Goal: Task Accomplishment & Management: Manage account settings

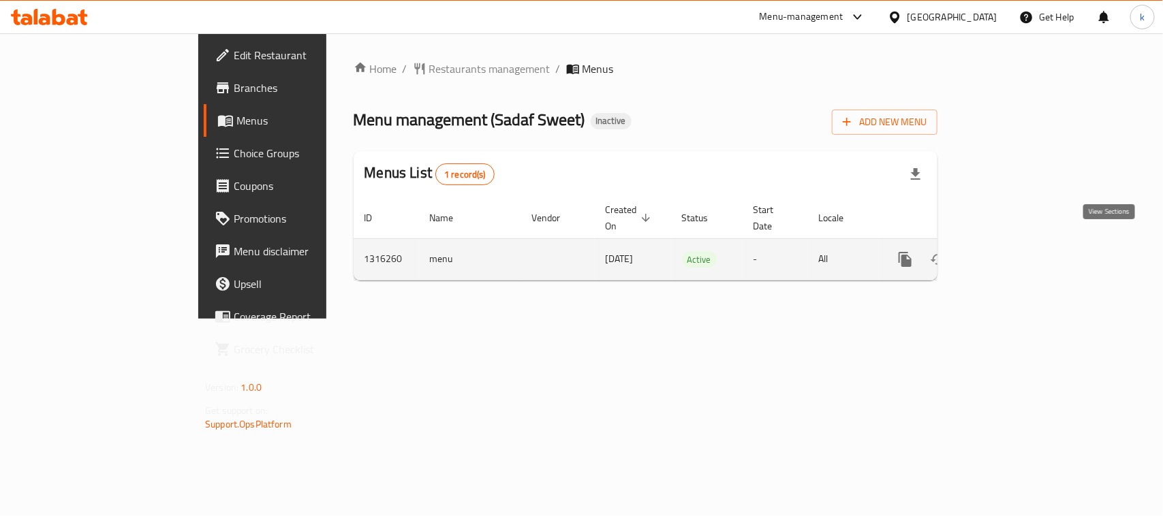
click at [1012, 251] on icon "enhanced table" at bounding box center [1003, 259] width 16 height 16
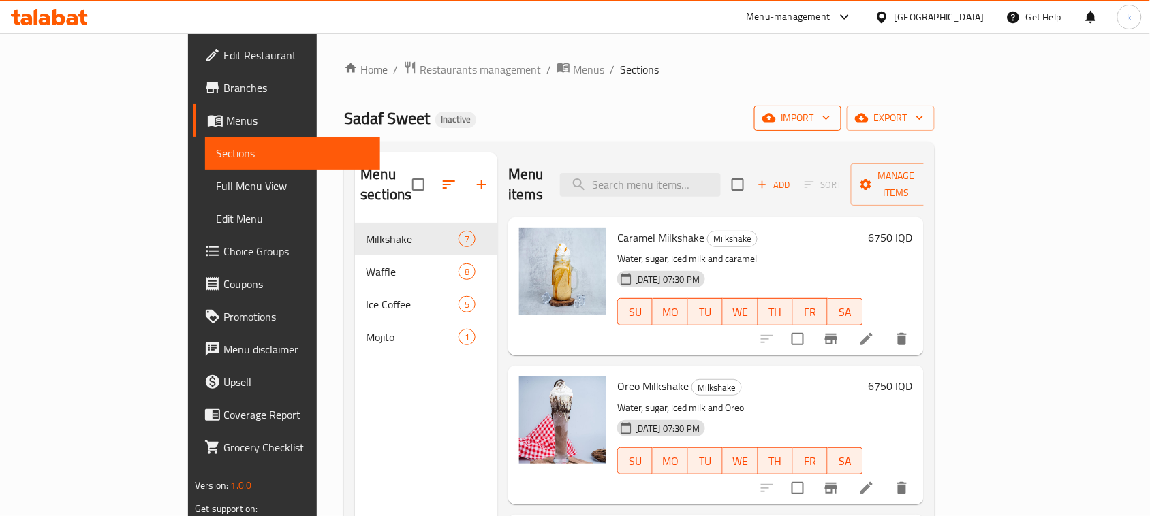
click at [776, 119] on icon "button" at bounding box center [769, 118] width 14 height 9
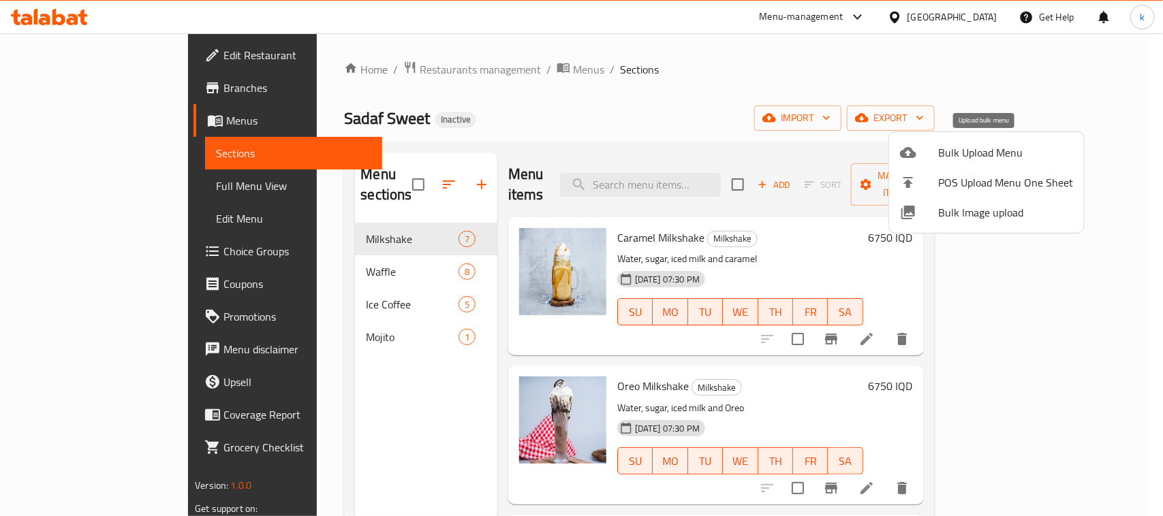
click at [944, 161] on span "Bulk Upload Menu" at bounding box center [1005, 152] width 135 height 16
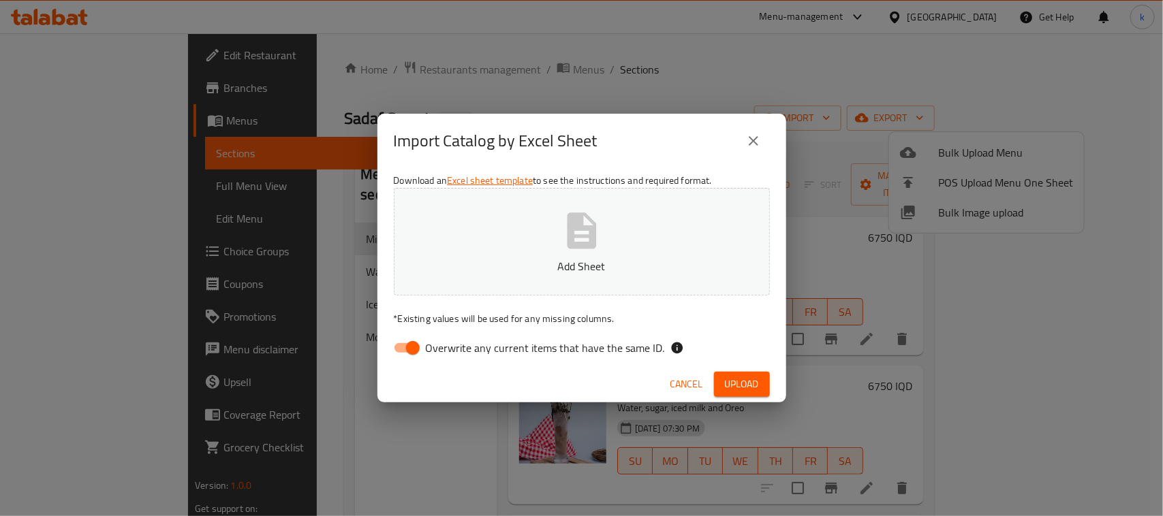
drag, startPoint x: 406, startPoint y: 349, endPoint x: 583, endPoint y: 223, distance: 217.0
click at [409, 349] on input "Overwrite any current items that have the same ID." at bounding box center [413, 348] width 78 height 26
checkbox input "false"
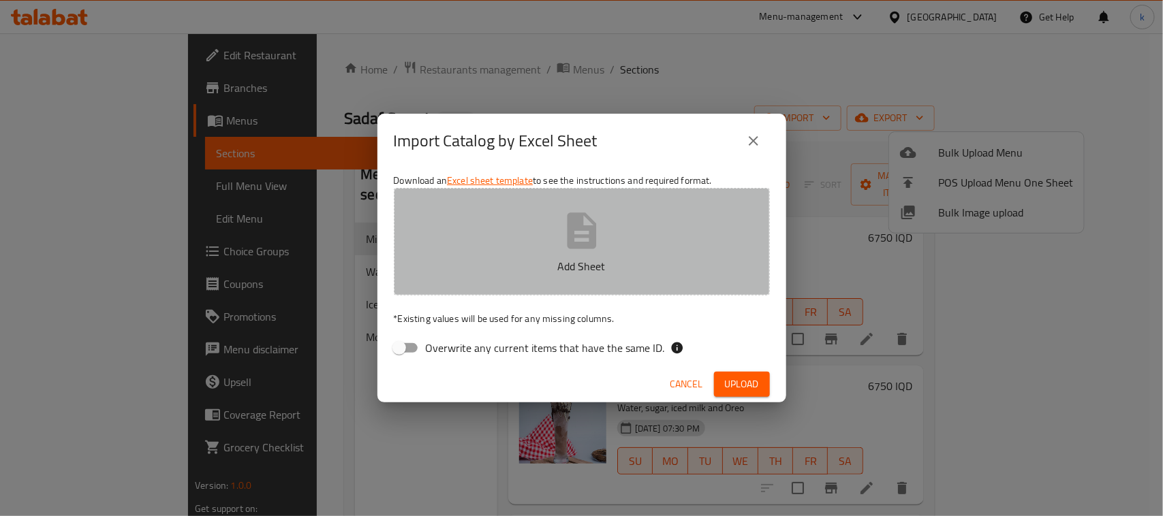
click at [594, 215] on icon "button" at bounding box center [582, 231] width 44 height 44
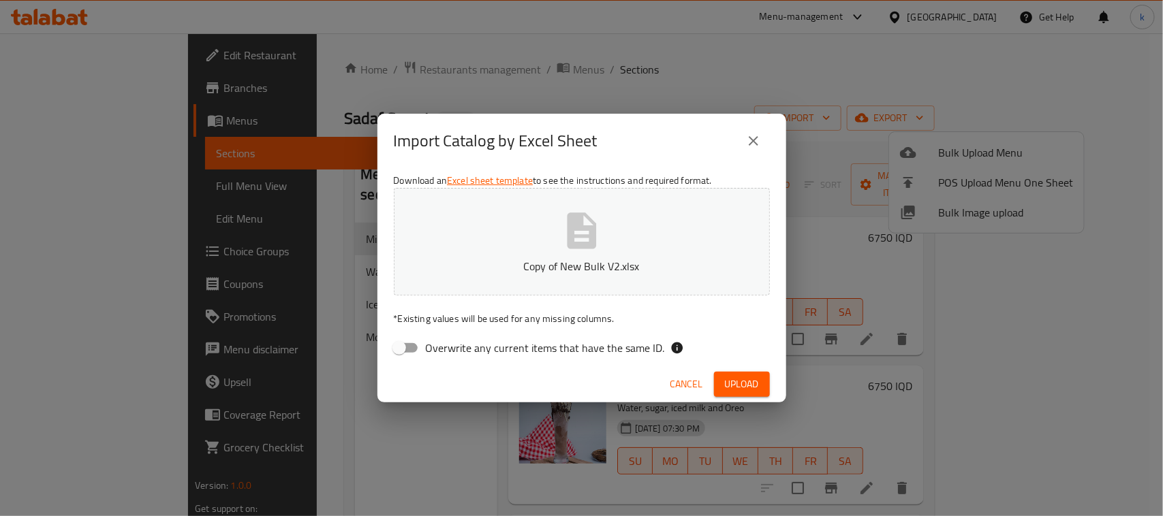
click at [736, 389] on span "Upload" at bounding box center [742, 384] width 34 height 17
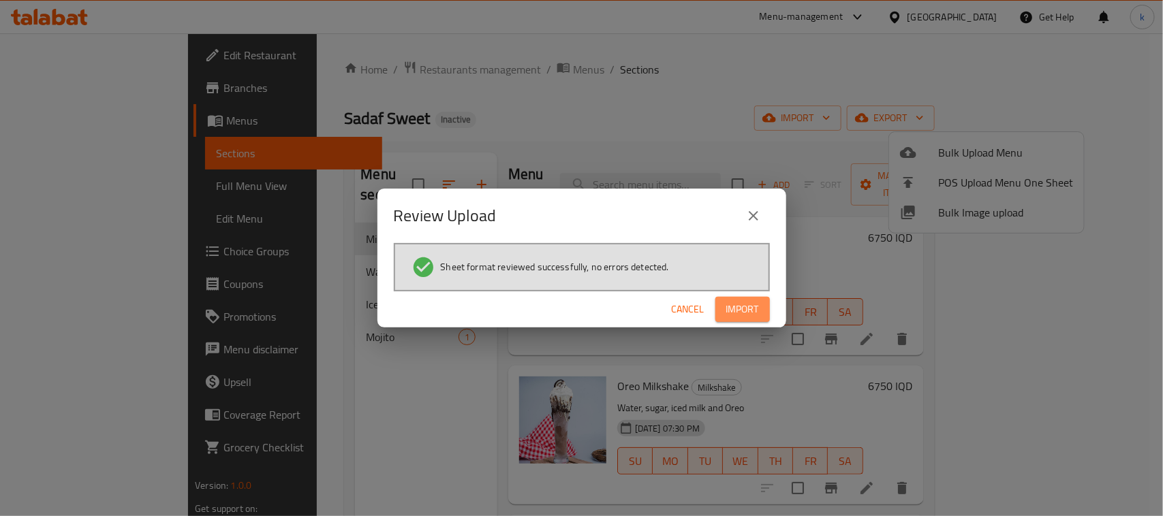
click at [746, 311] on span "Import" at bounding box center [742, 309] width 33 height 17
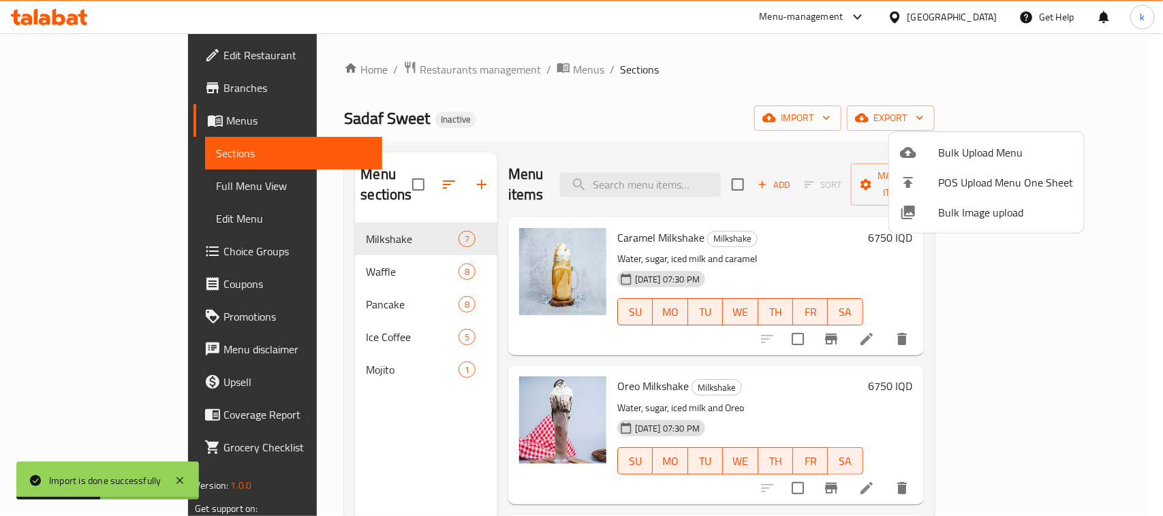
click at [356, 426] on div at bounding box center [581, 258] width 1163 height 516
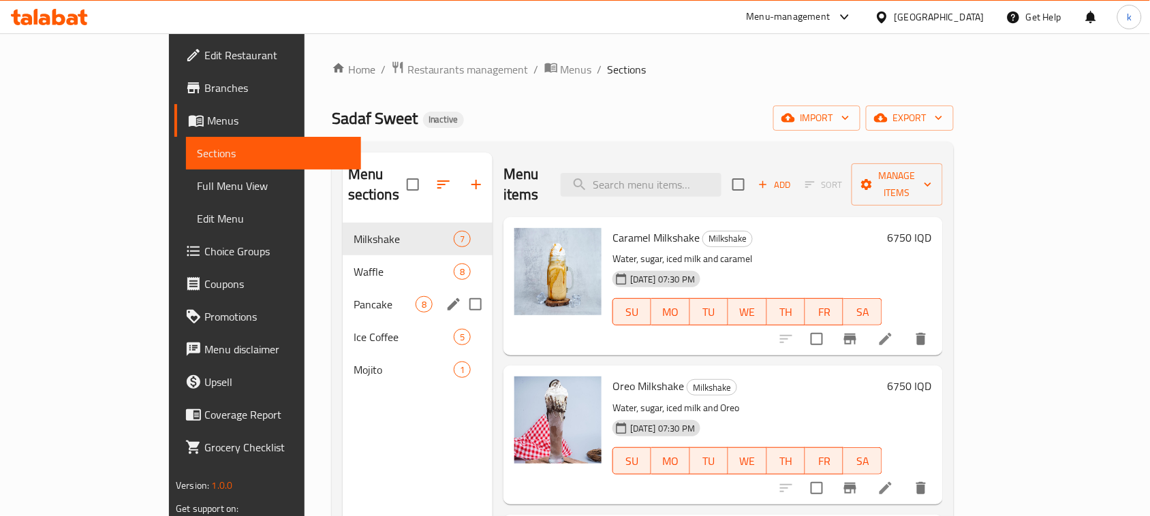
click at [354, 296] on span "Pancake" at bounding box center [385, 304] width 62 height 16
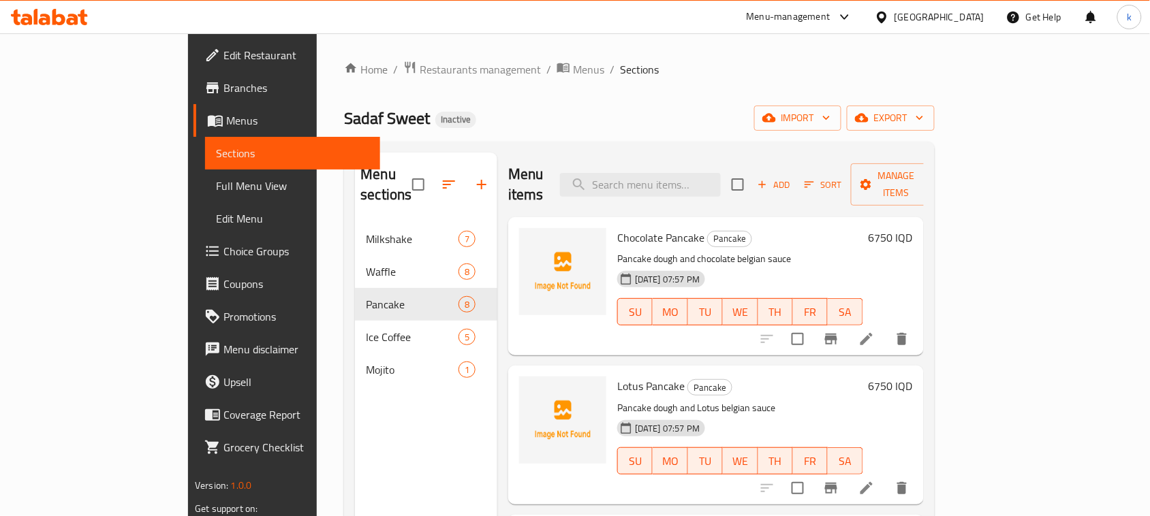
click at [613, 110] on div "[PERSON_NAME] Inactive import export" at bounding box center [639, 118] width 590 height 25
click at [559, 118] on div "[PERSON_NAME] Inactive import export" at bounding box center [639, 118] width 590 height 25
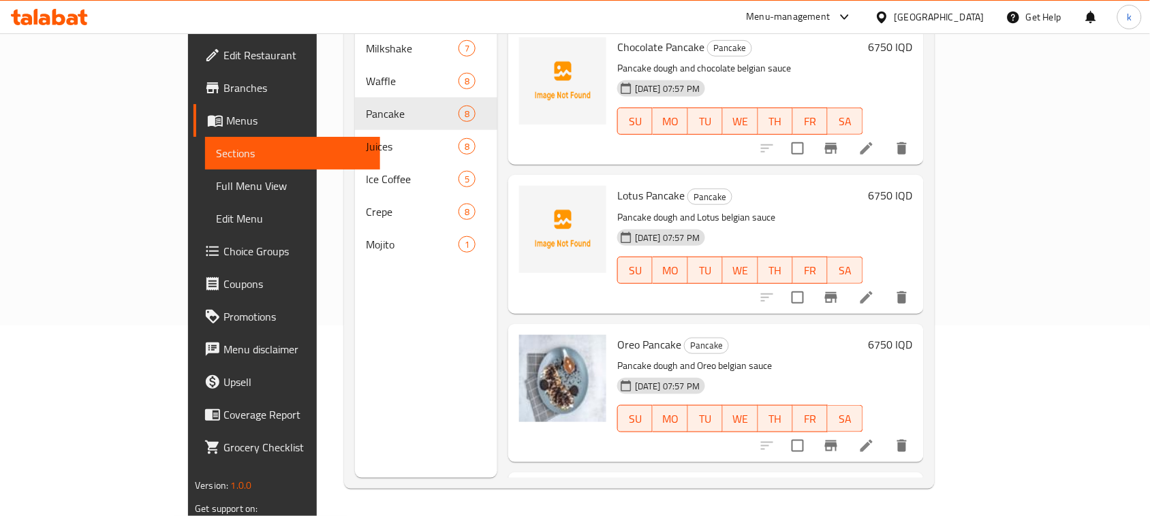
click at [754, 209] on p "Pancake dough and Lotus belgian sauce" at bounding box center [740, 217] width 246 height 17
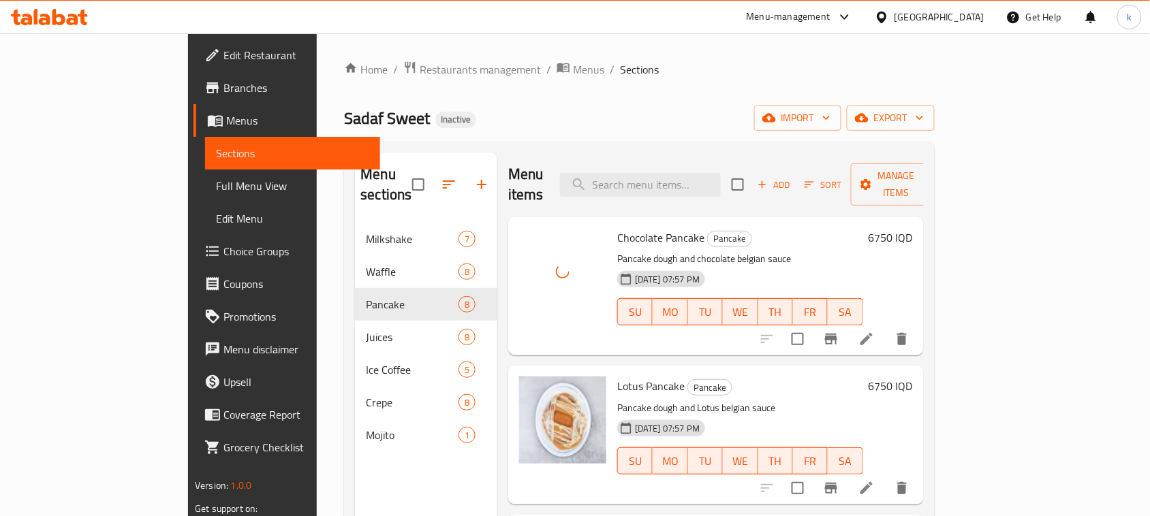
click at [560, 108] on div "[PERSON_NAME] Inactive import export" at bounding box center [639, 118] width 590 height 25
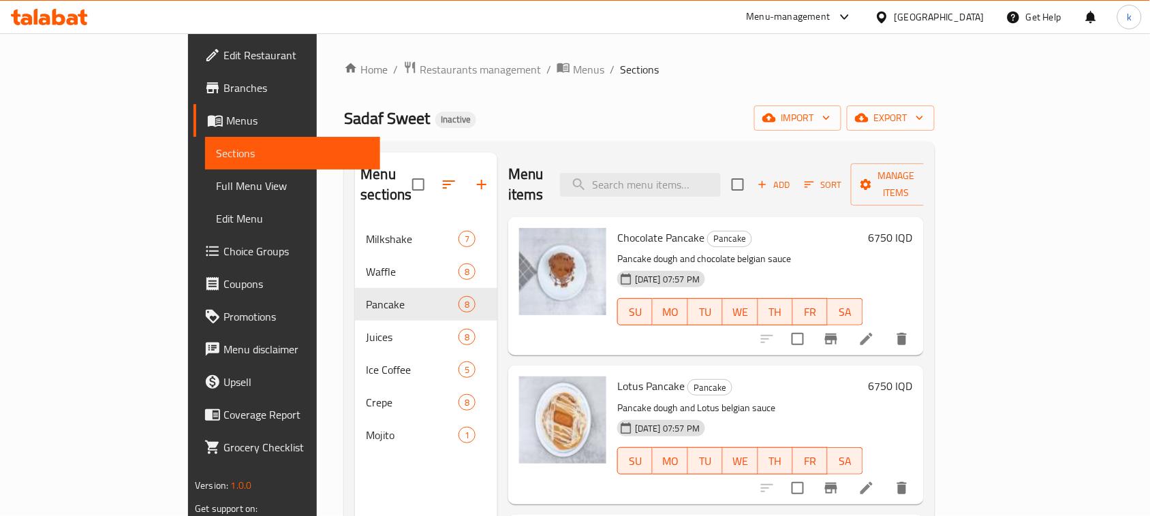
click at [586, 113] on div "[PERSON_NAME] Inactive import export" at bounding box center [639, 118] width 590 height 25
click at [216, 186] on span "Full Menu View" at bounding box center [292, 186] width 153 height 16
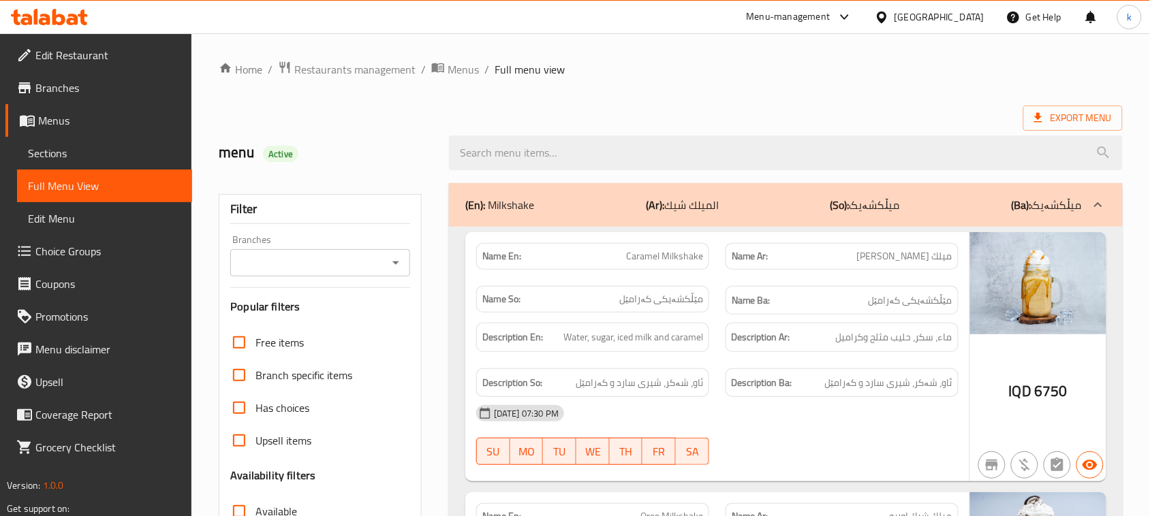
click at [400, 252] on div "Branches" at bounding box center [320, 262] width 180 height 27
click at [397, 264] on icon "Open" at bounding box center [396, 263] width 16 height 16
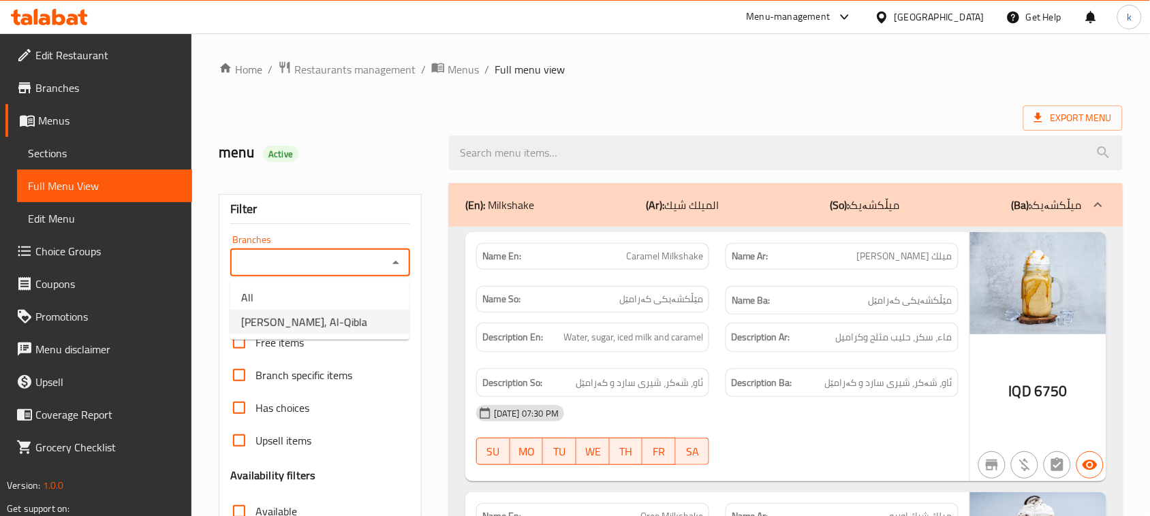
click at [324, 315] on span "[PERSON_NAME], Al-Qibla" at bounding box center [304, 322] width 126 height 16
type input "[PERSON_NAME], Al-Qibla"
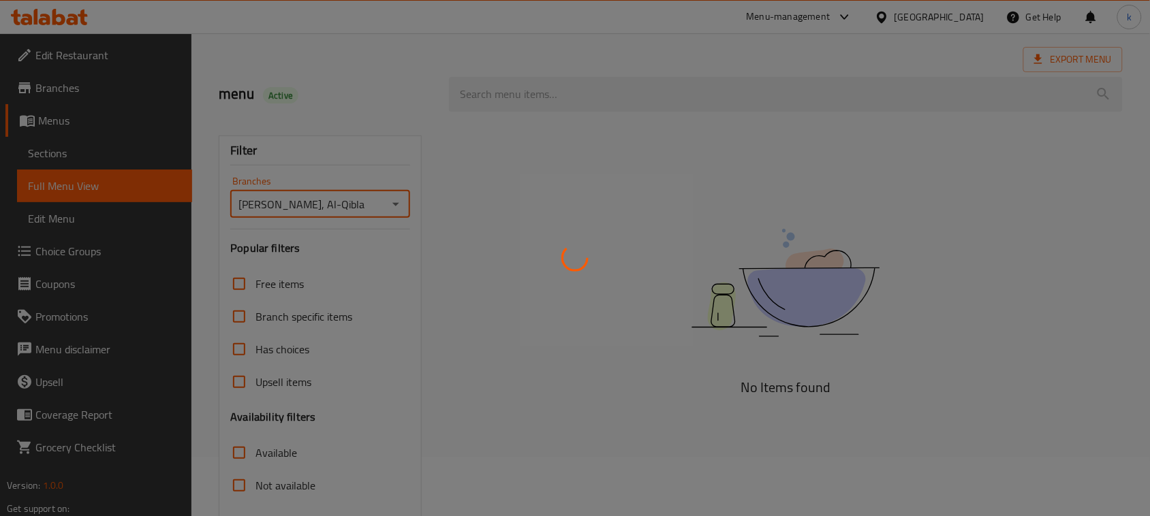
scroll to position [208, 0]
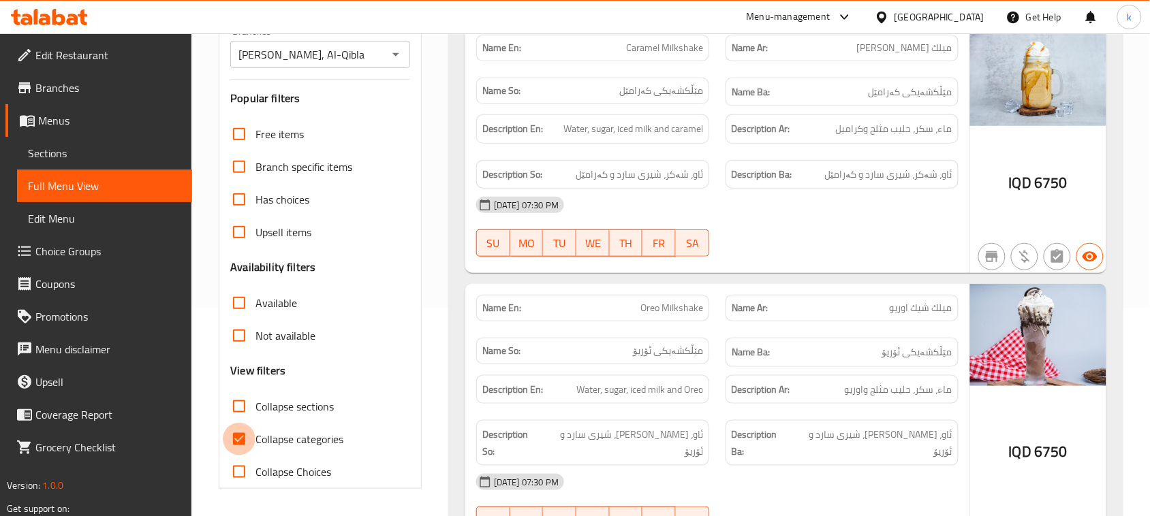
click at [240, 443] on input "Collapse categories" at bounding box center [239, 439] width 33 height 33
checkbox input "false"
click at [243, 407] on input "Collapse sections" at bounding box center [239, 406] width 33 height 33
checkbox input "true"
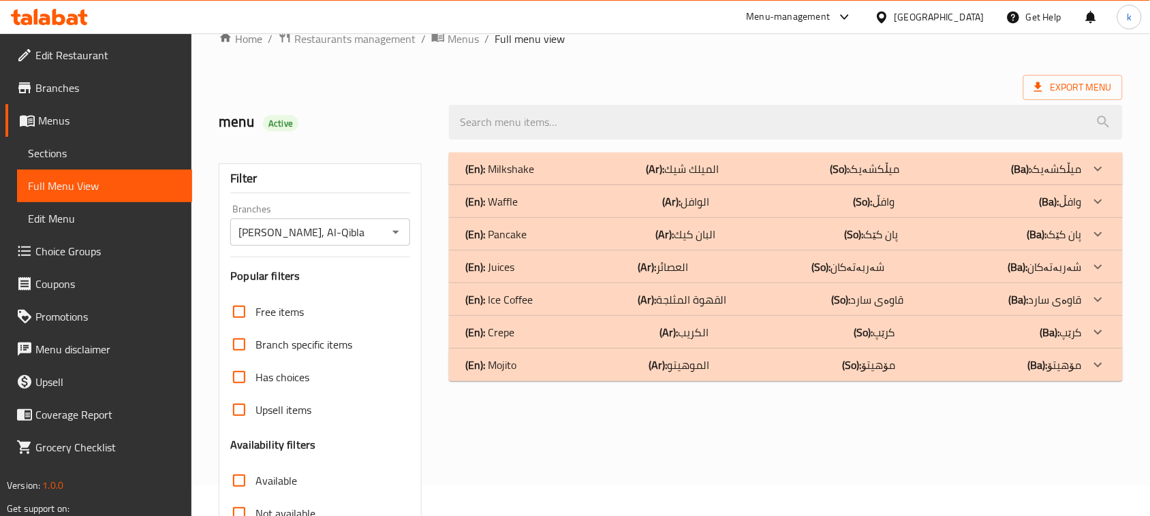
scroll to position [0, 0]
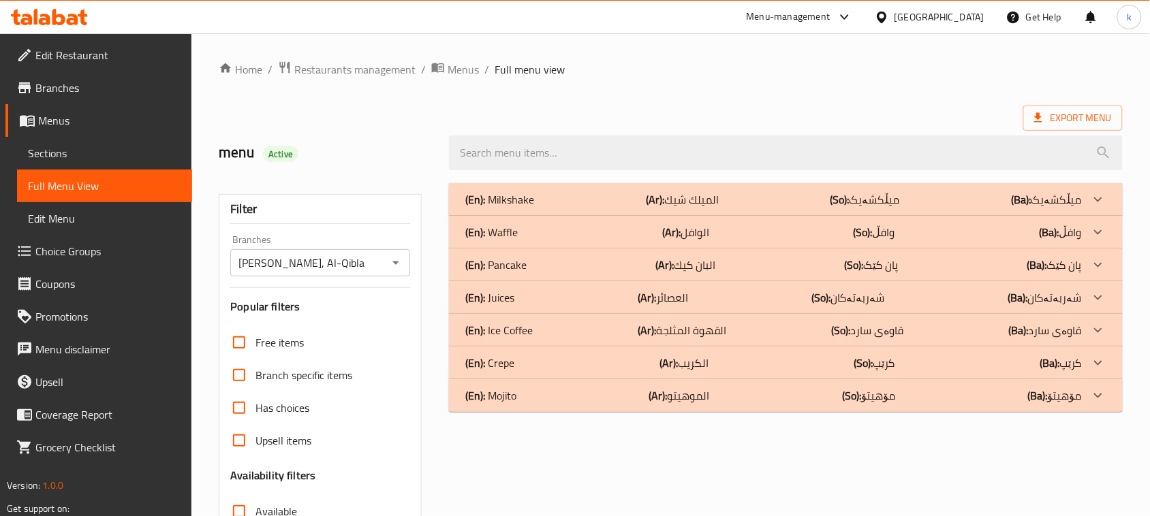
click at [532, 271] on div "(En): Pancake (Ar): البان كيك (So): پان کێک (Ba): پان کێک" at bounding box center [773, 265] width 617 height 16
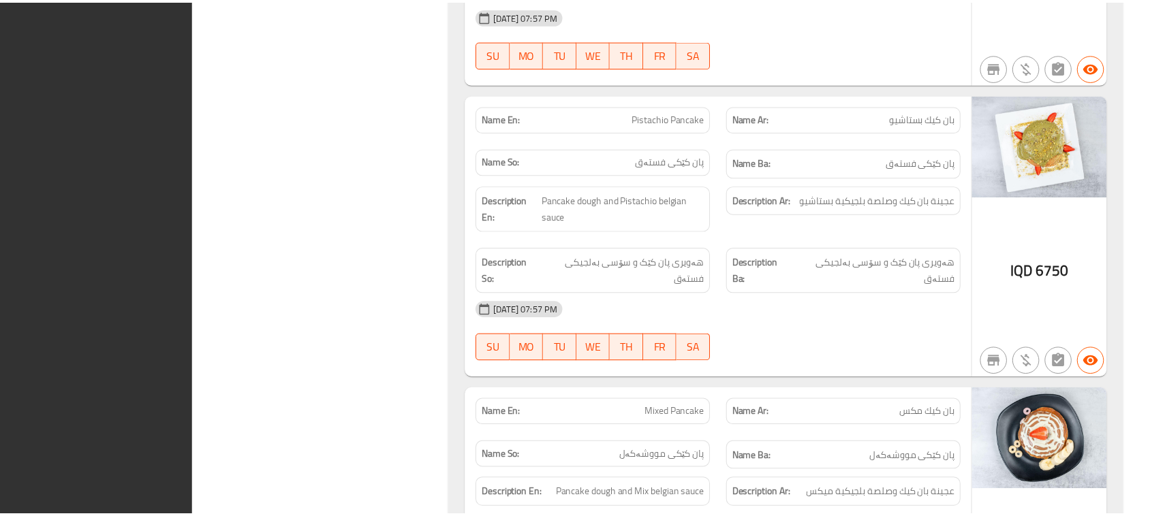
scroll to position [2188, 0]
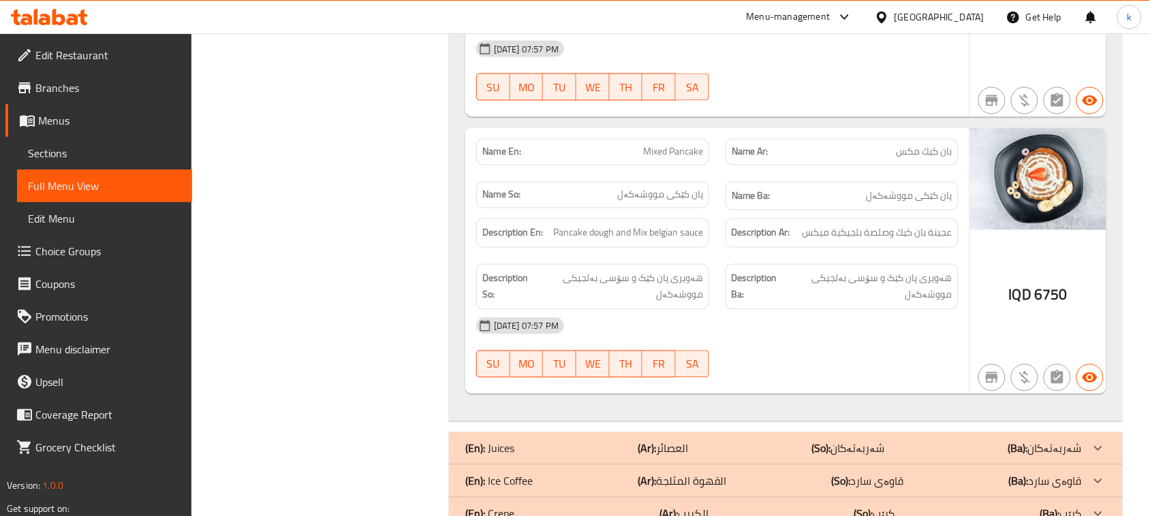
click at [55, 26] on div at bounding box center [49, 16] width 99 height 27
click at [66, 22] on icon at bounding box center [49, 17] width 77 height 16
